Goal: Check status

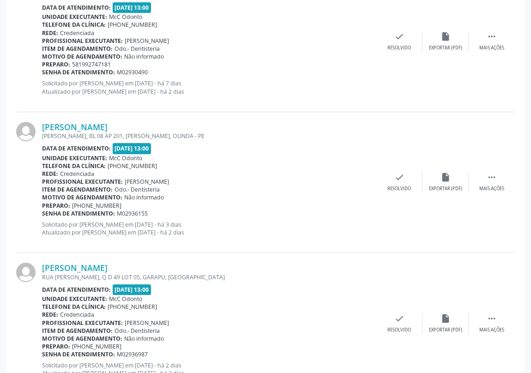
scroll to position [782, 0]
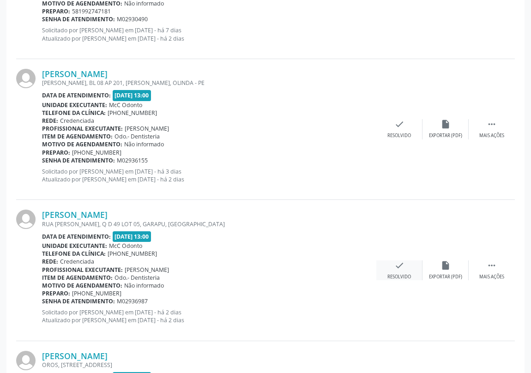
click at [397, 265] on icon "check" at bounding box center [399, 265] width 10 height 10
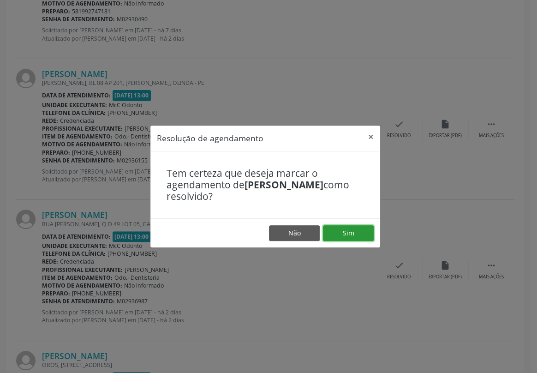
click at [358, 235] on button "Sim" at bounding box center [348, 233] width 51 height 16
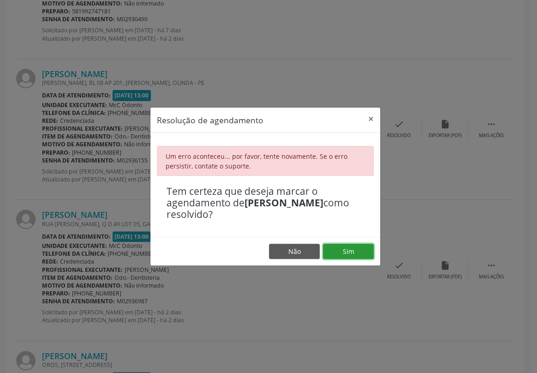
click at [351, 249] on button "Sim" at bounding box center [348, 252] width 51 height 16
click at [367, 119] on button "×" at bounding box center [371, 119] width 18 height 23
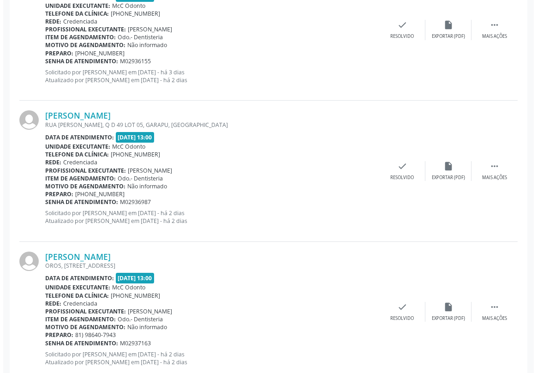
scroll to position [923, 0]
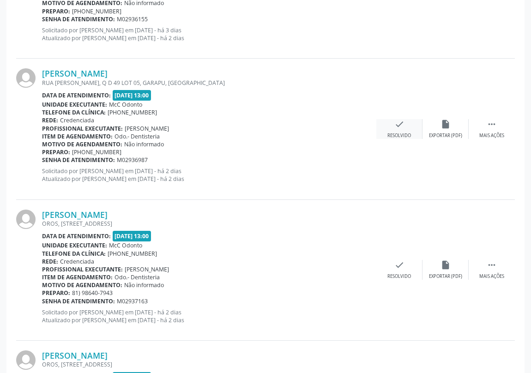
click at [397, 125] on icon "check" at bounding box center [399, 124] width 10 height 10
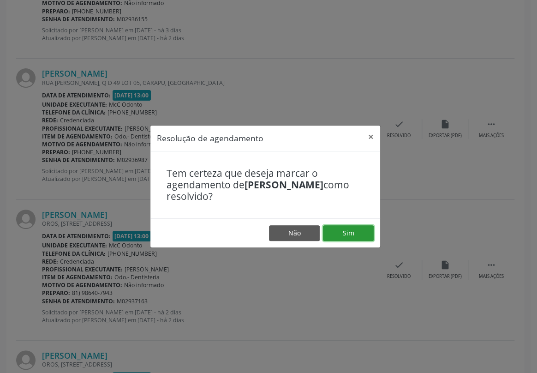
click at [349, 233] on button "Sim" at bounding box center [348, 233] width 51 height 16
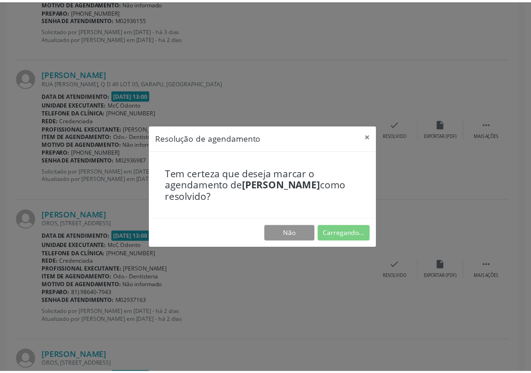
scroll to position [0, 0]
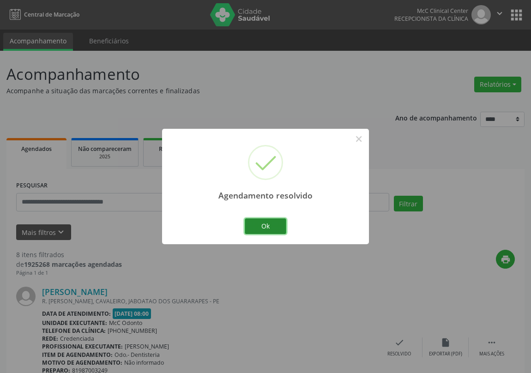
click at [270, 224] on button "Ok" at bounding box center [266, 226] width 42 height 16
